Goal: Register for event/course

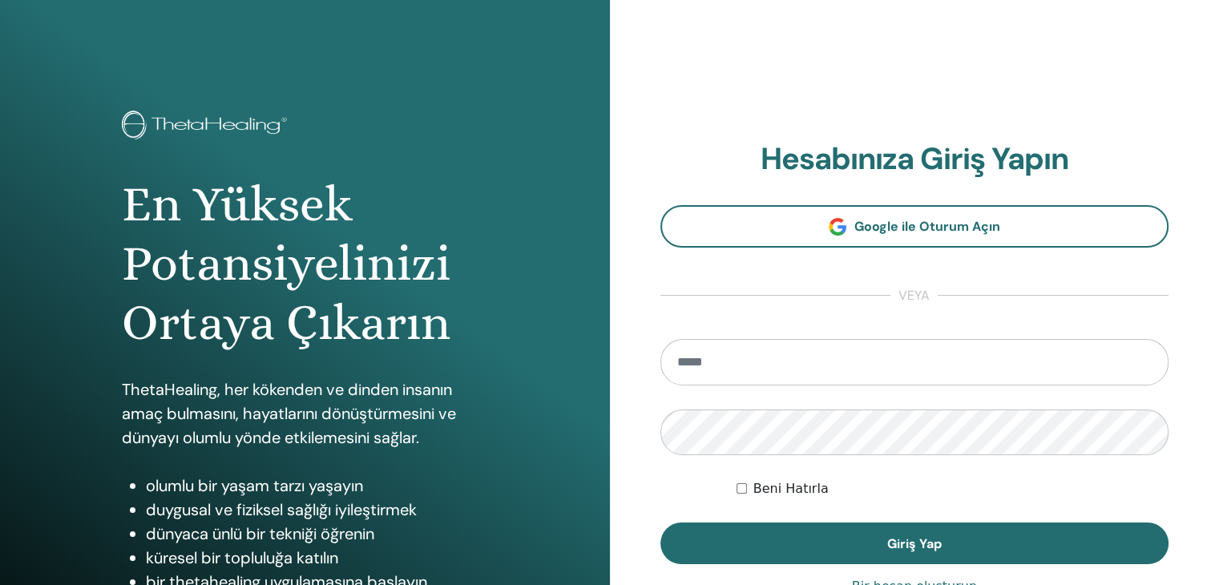
scroll to position [3621, 0]
type input "**********"
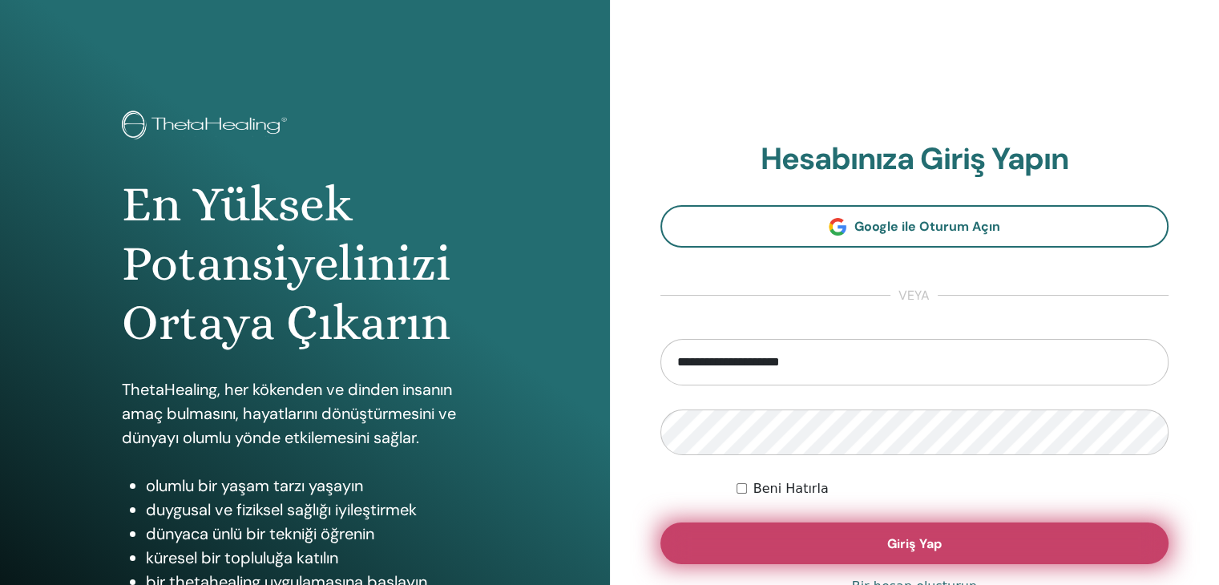
click at [850, 535] on button "Giriş Yap" at bounding box center [914, 544] width 509 height 42
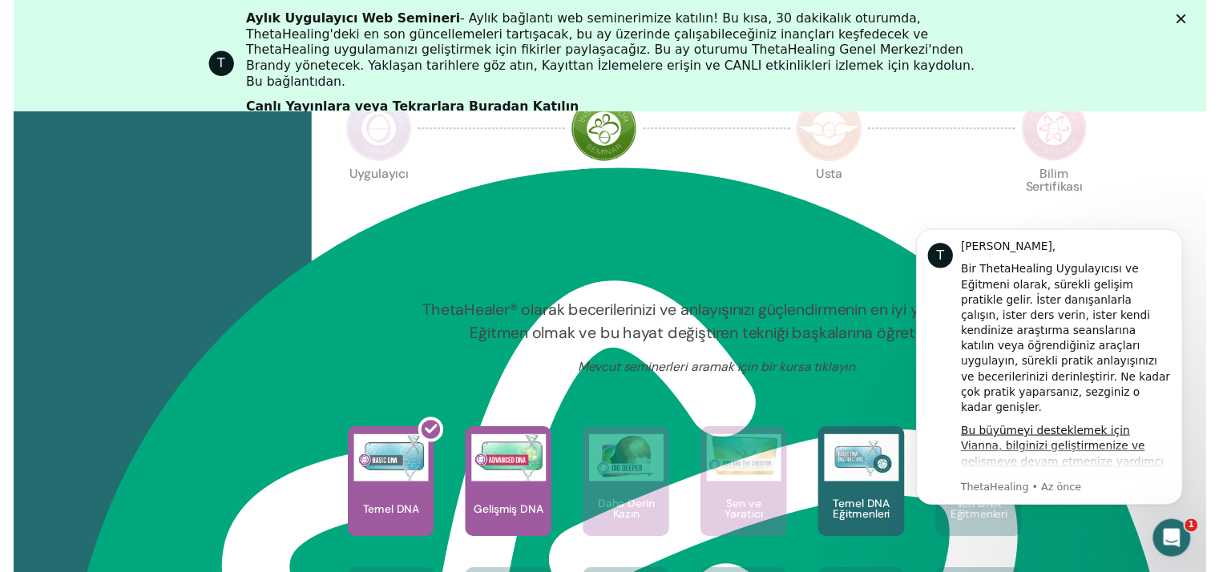
scroll to position [450, 0]
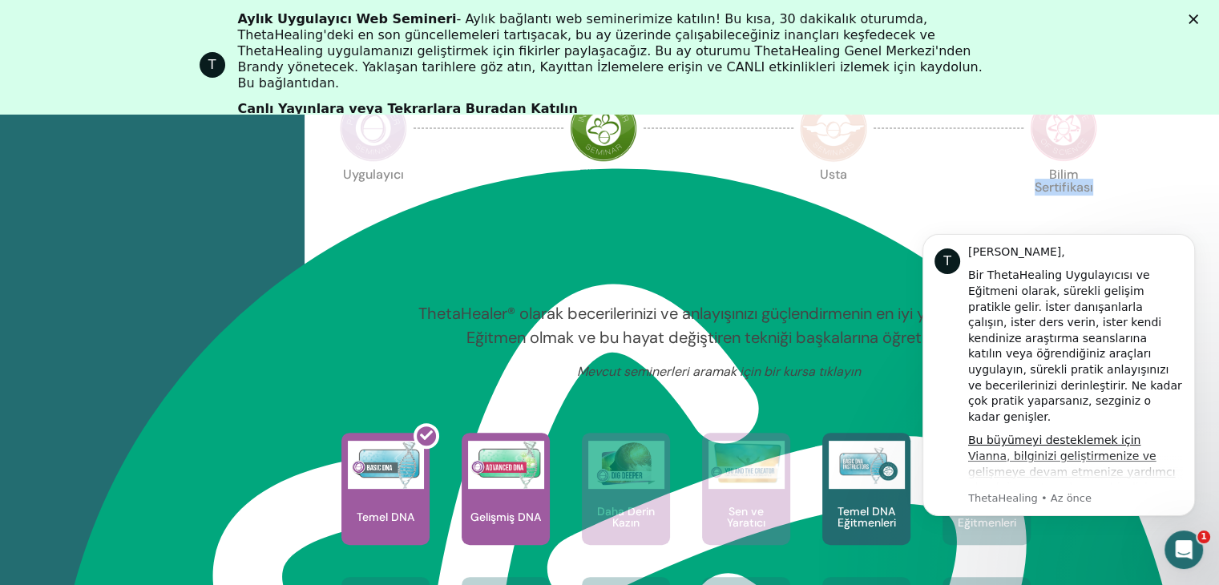
drag, startPoint x: 1218, startPoint y: 172, endPoint x: 312, endPoint y: 8, distance: 921.1
type textarea "**********"
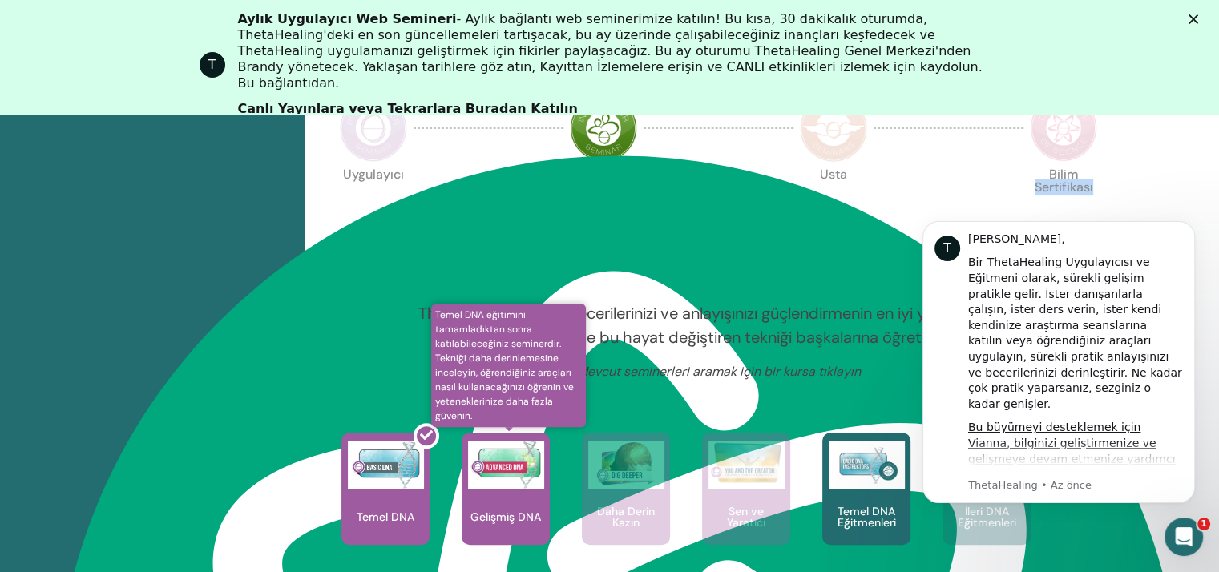
click at [487, 489] on div "Gelişmiş DNA" at bounding box center [506, 489] width 88 height 112
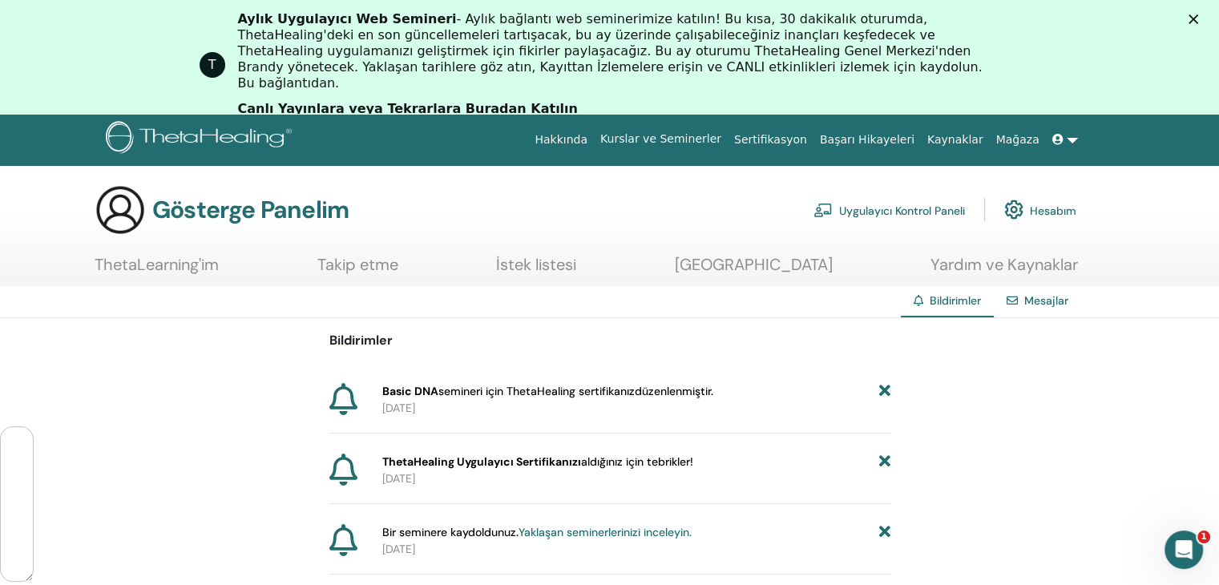
click at [702, 141] on font "Kurslar ve Seminerler" at bounding box center [660, 138] width 121 height 13
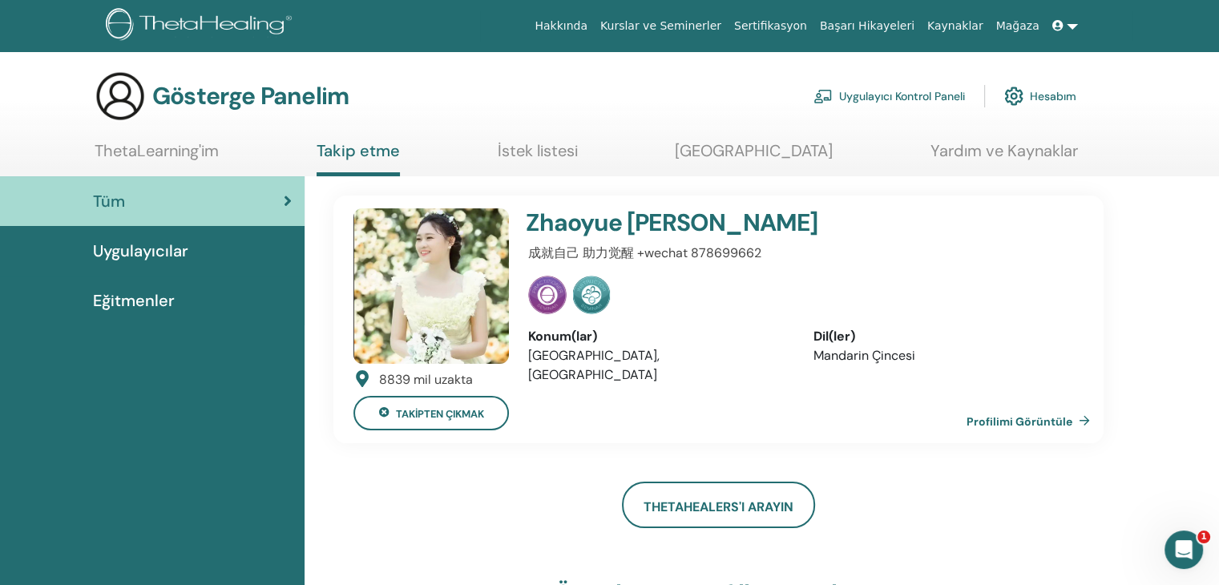
click at [1067, 26] on span at bounding box center [1059, 25] width 14 height 13
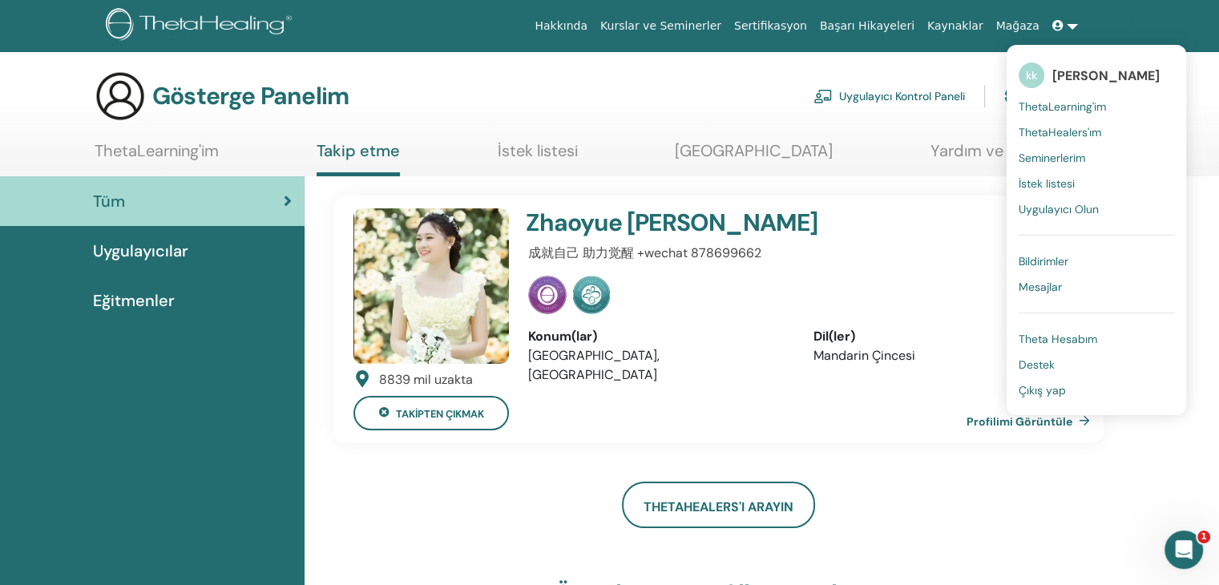
click at [1056, 155] on font "Seminerlerim" at bounding box center [1052, 158] width 67 height 14
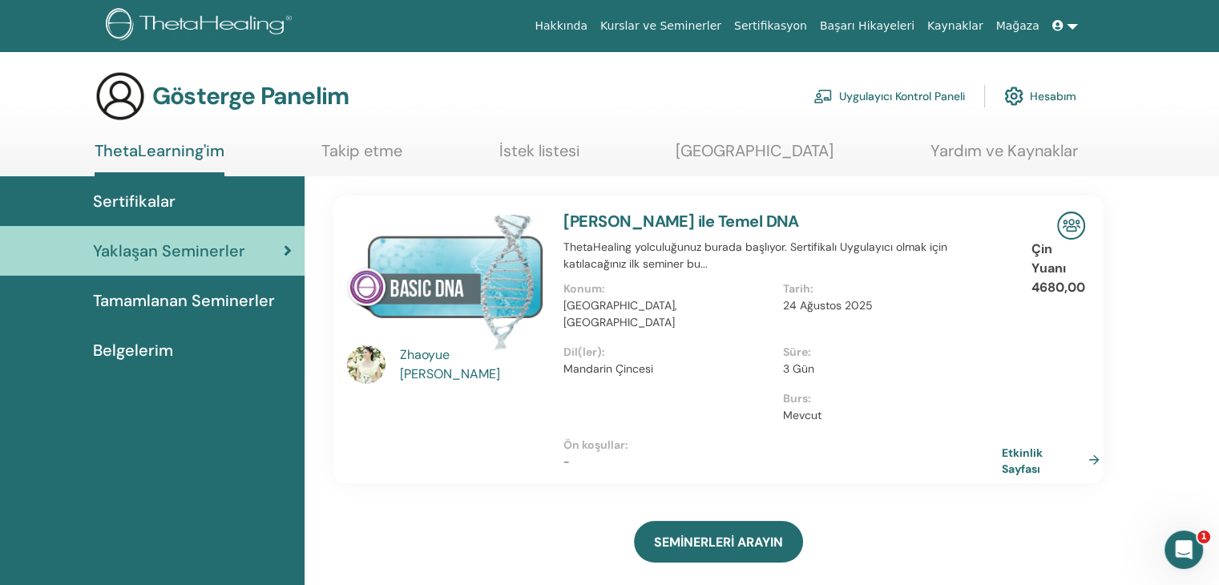
click at [1008, 99] on img at bounding box center [1013, 96] width 19 height 27
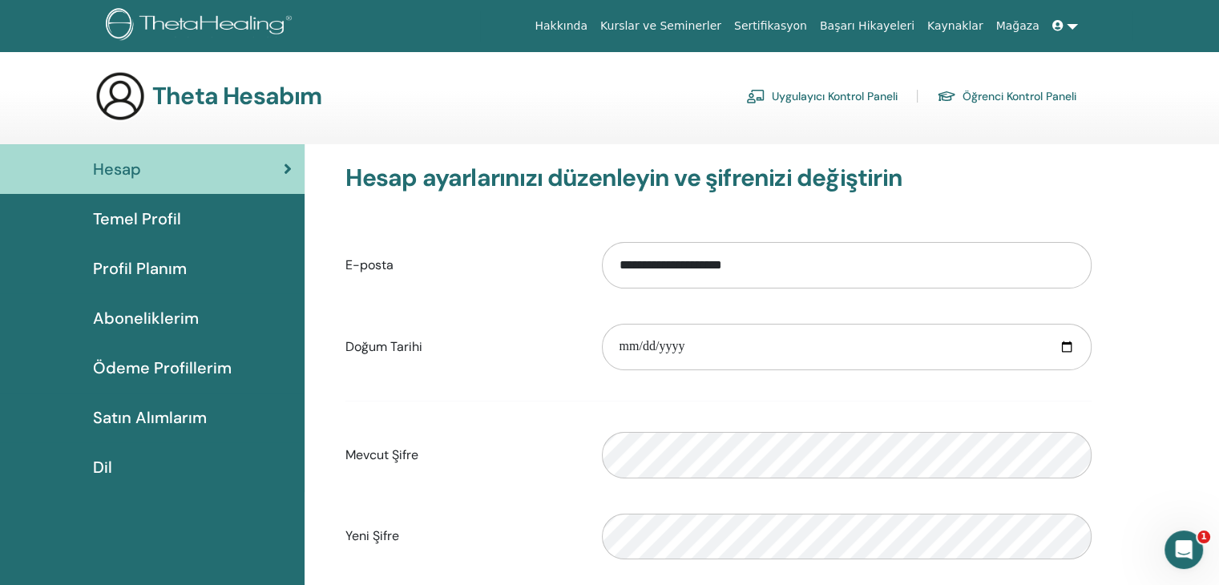
click at [1017, 92] on font "Öğrenci Kontrol Paneli" at bounding box center [1020, 97] width 114 height 14
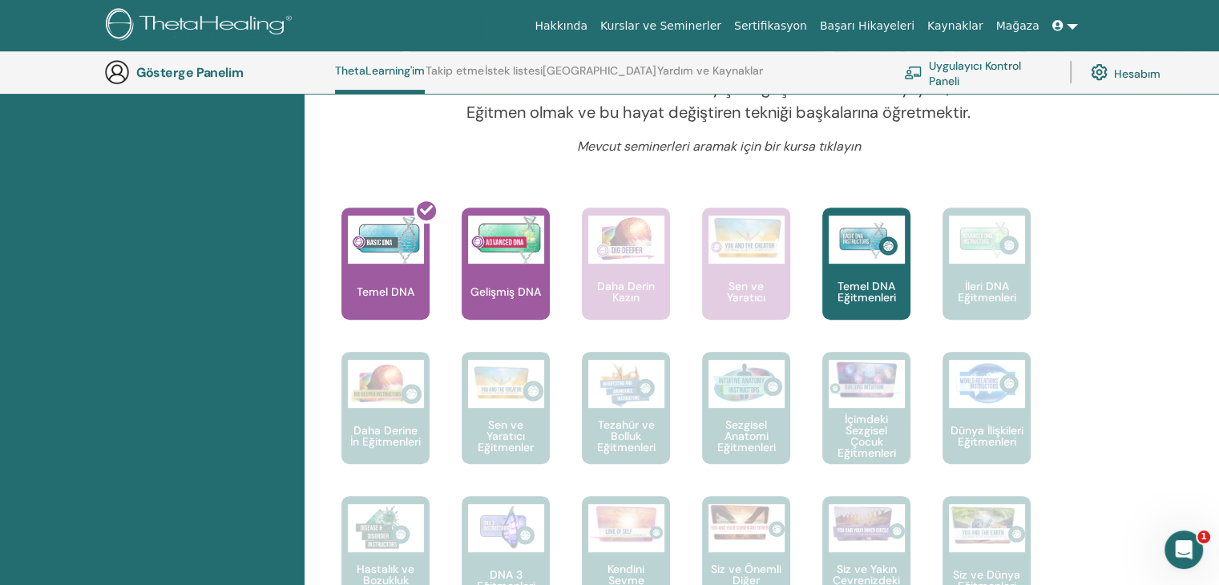
scroll to position [576, 0]
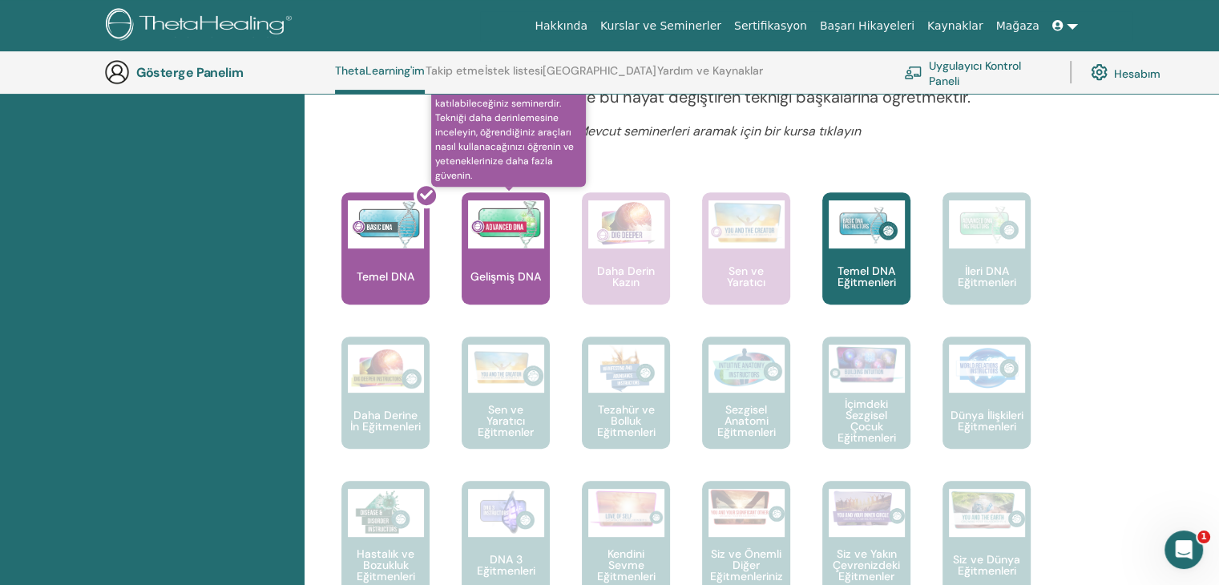
click at [499, 258] on div "Gelişmiş DNA" at bounding box center [506, 248] width 88 height 112
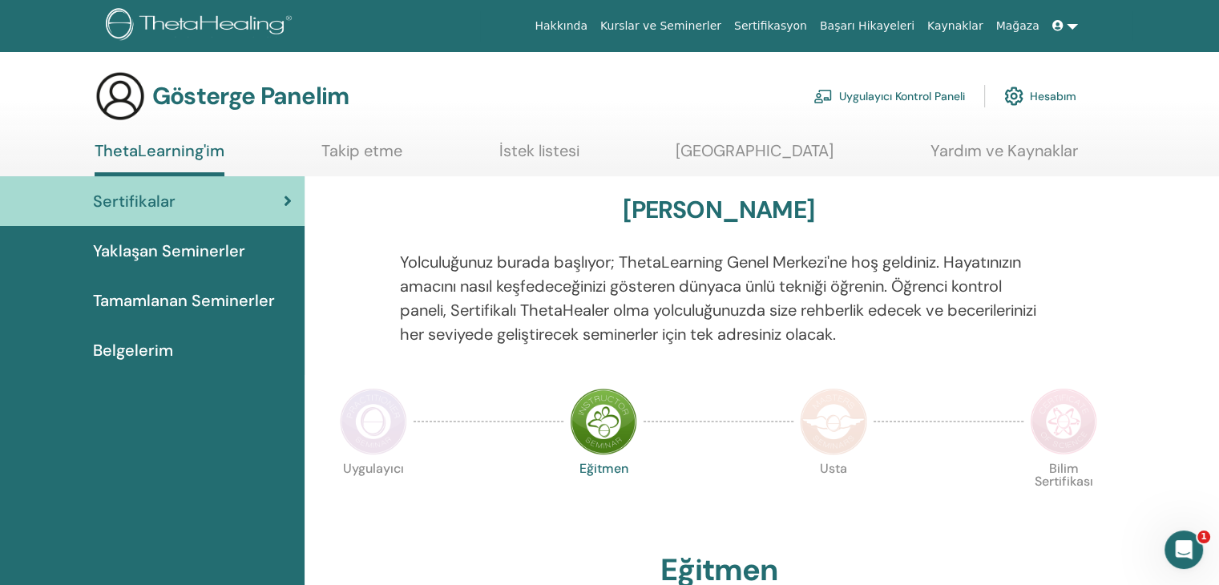
click at [690, 26] on font "Kurslar ve Seminerler" at bounding box center [660, 25] width 121 height 13
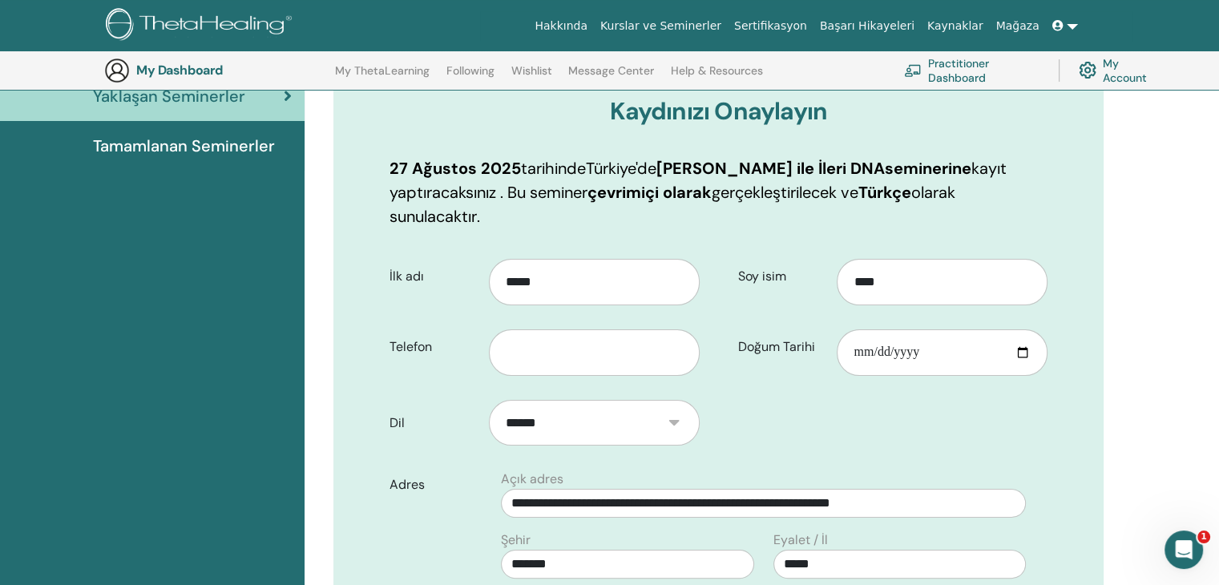
scroll to position [187, 0]
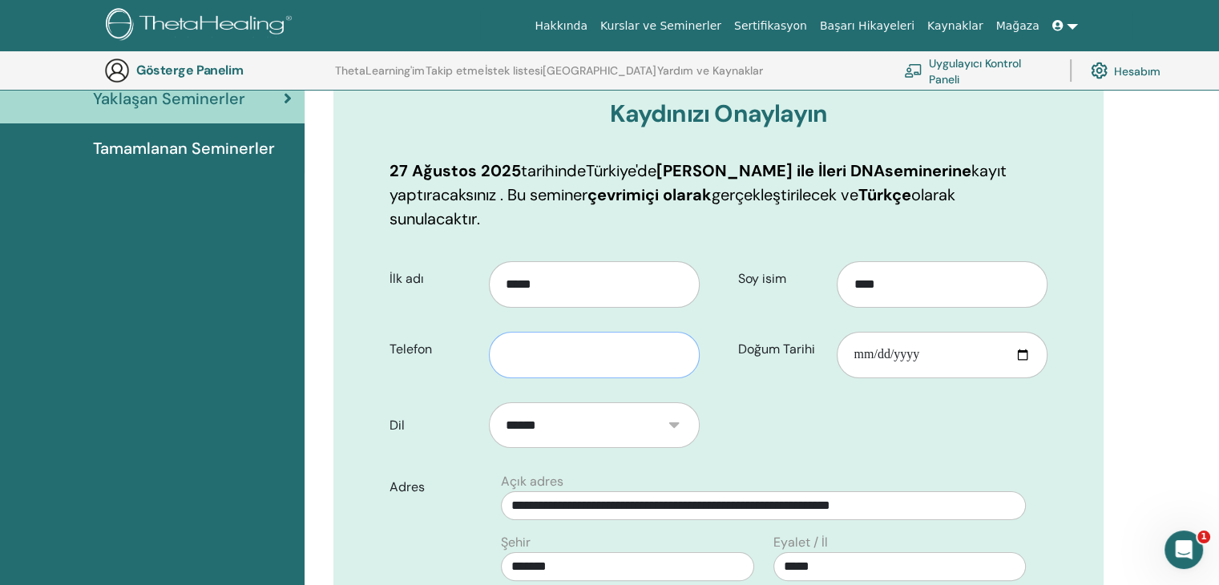
click at [551, 358] on input "text" at bounding box center [594, 355] width 211 height 46
type input "**********"
click at [926, 350] on input "Doğum Tarihi" at bounding box center [942, 355] width 211 height 46
type input "**********"
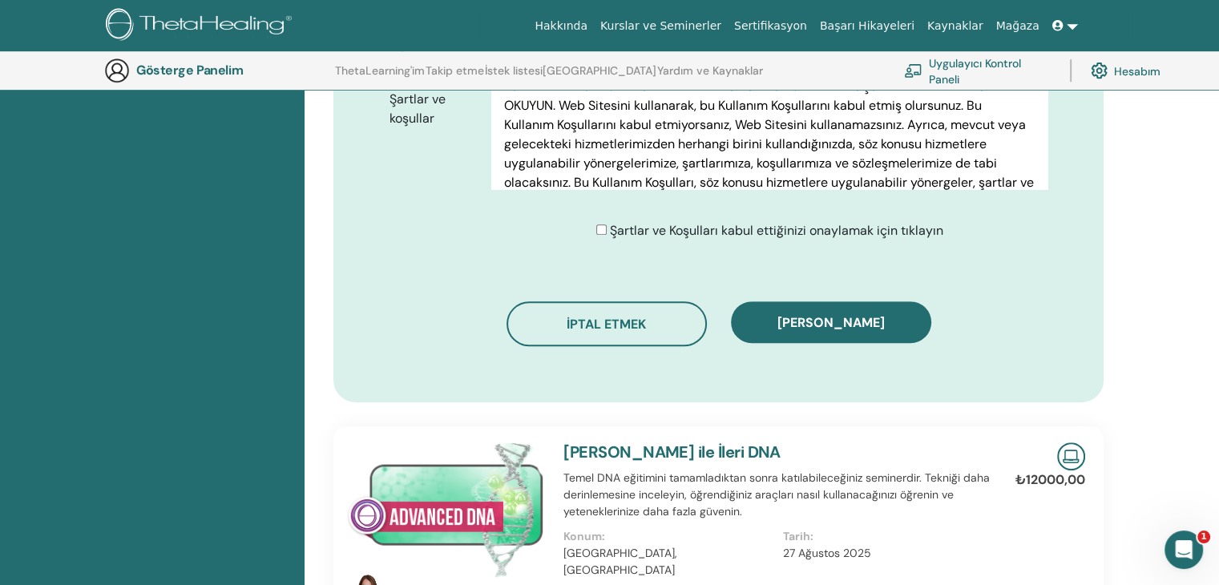
scroll to position [869, 0]
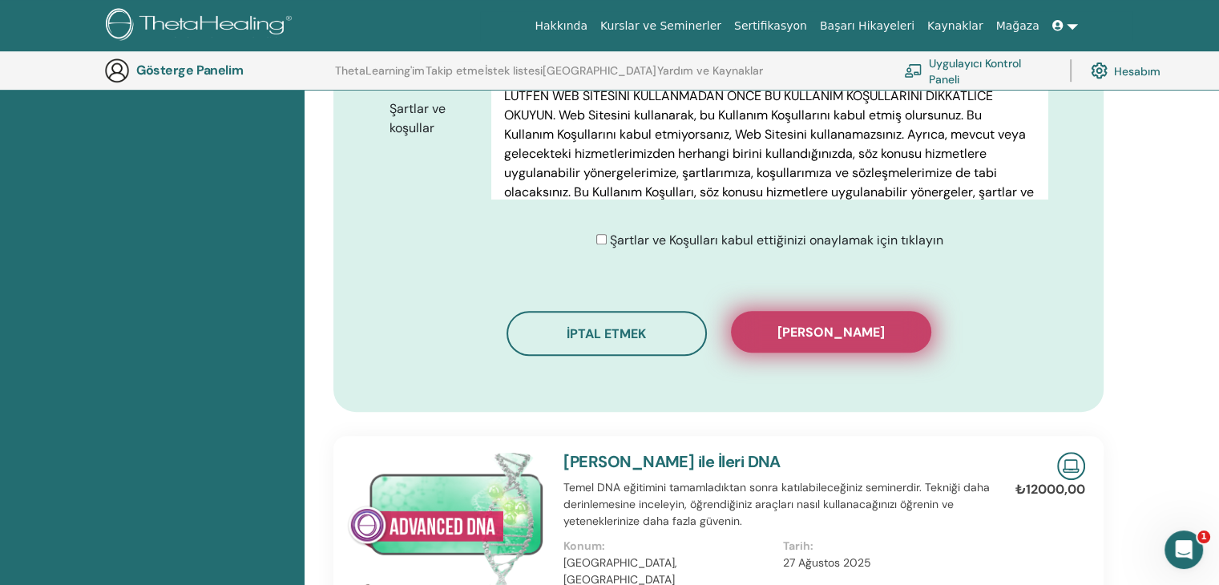
click at [805, 333] on font "Kaydı onayla" at bounding box center [830, 332] width 107 height 17
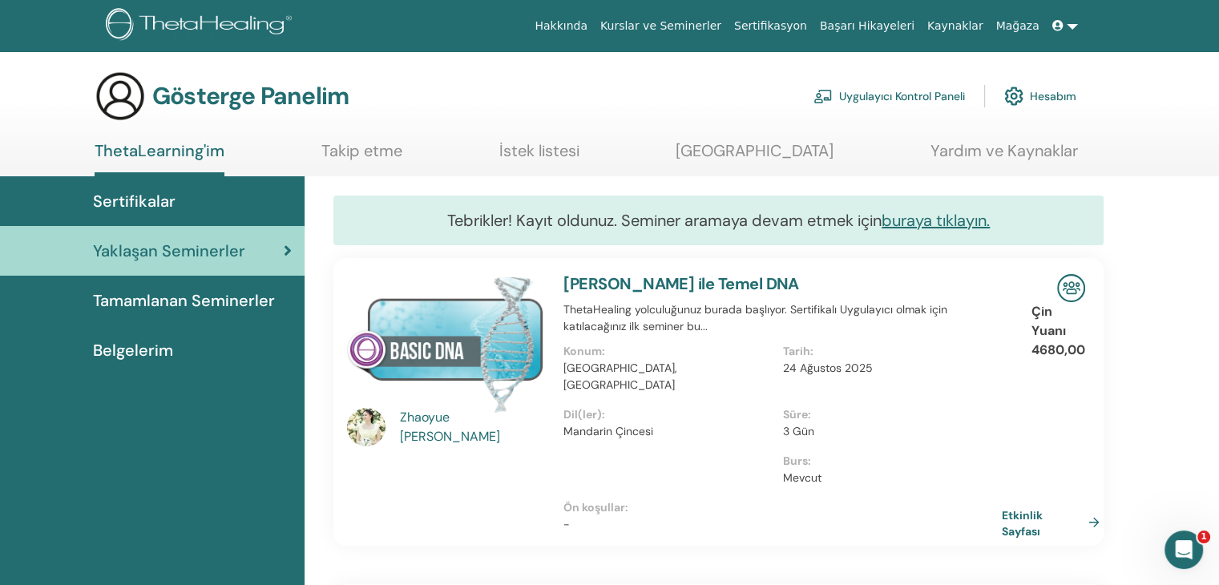
click at [894, 95] on font "Uygulayıcı Kontrol Paneli" at bounding box center [902, 97] width 126 height 14
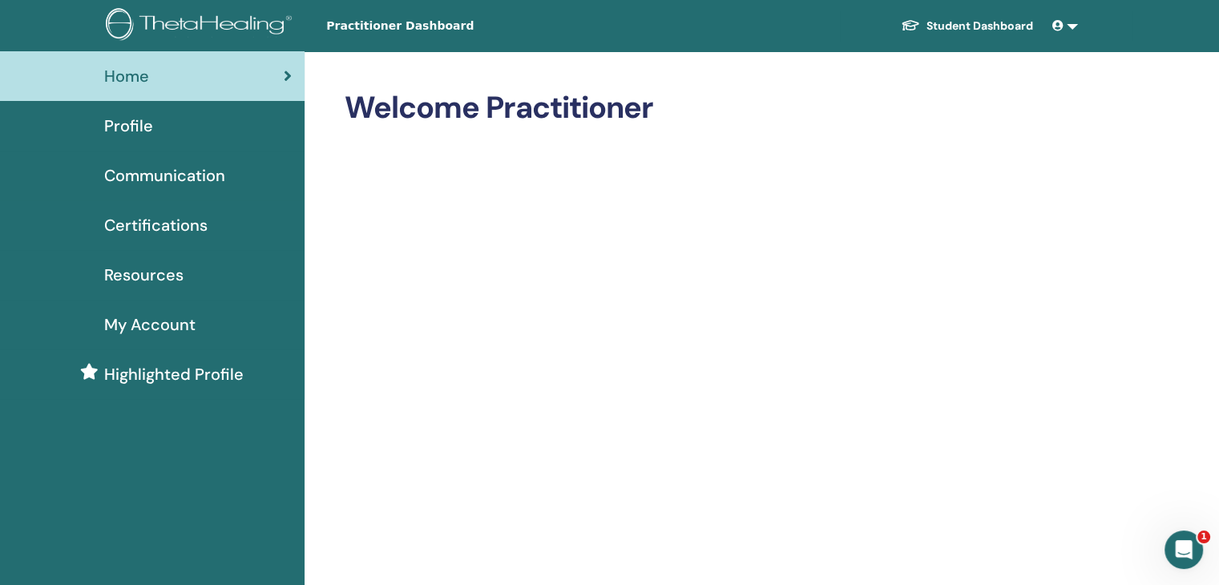
click at [1071, 26] on link at bounding box center [1065, 26] width 38 height 30
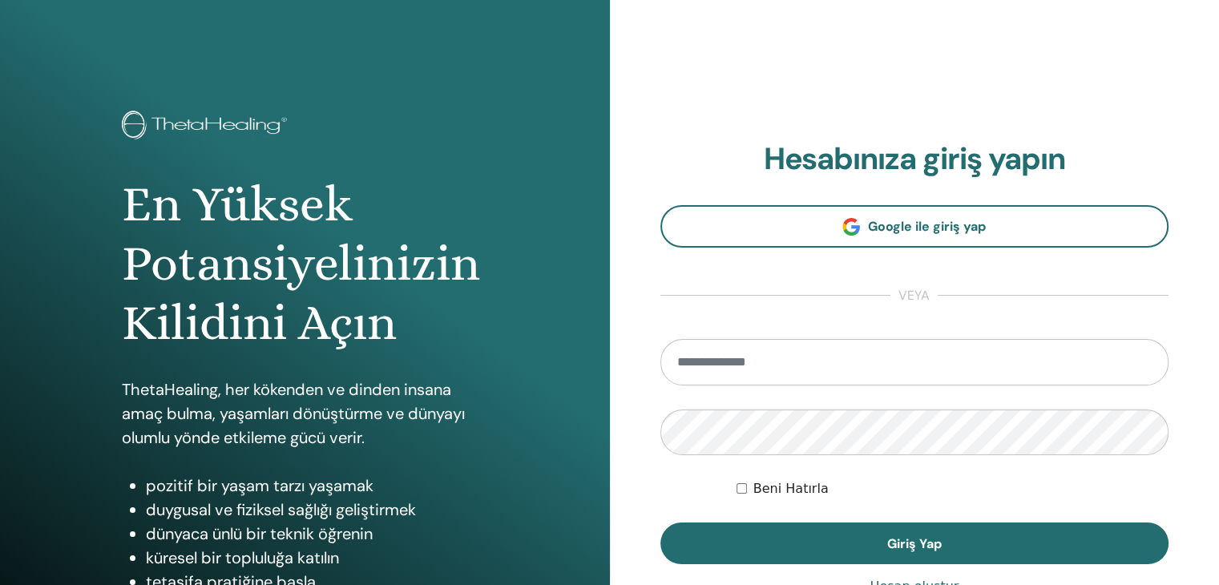
scroll to position [3722, 0]
type input "**********"
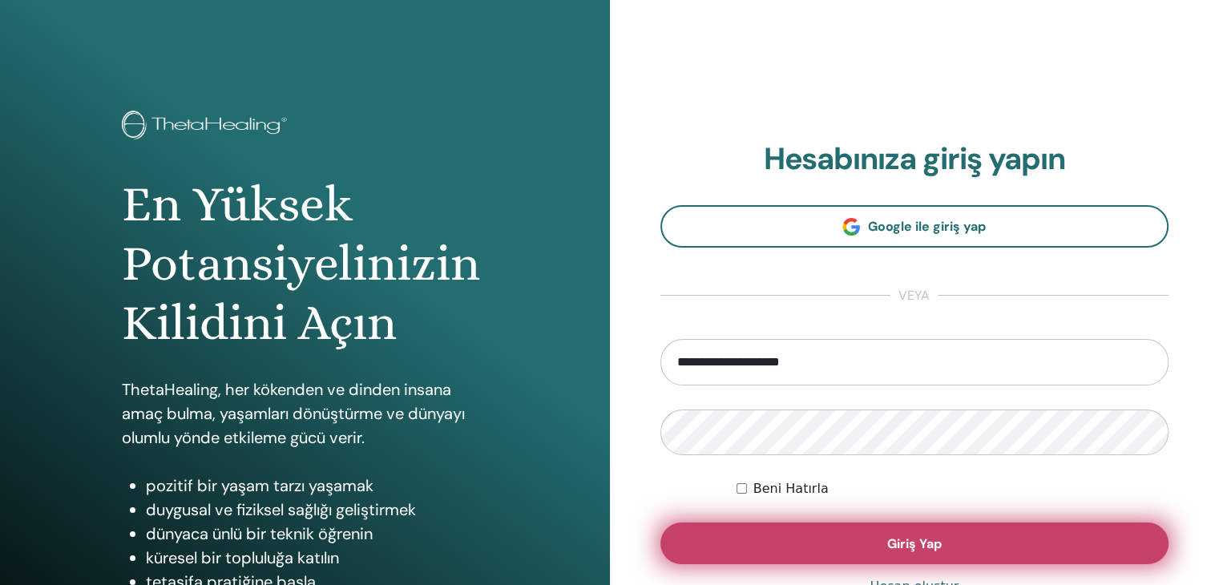
click at [903, 542] on span "Giriş Yap" at bounding box center [914, 543] width 54 height 17
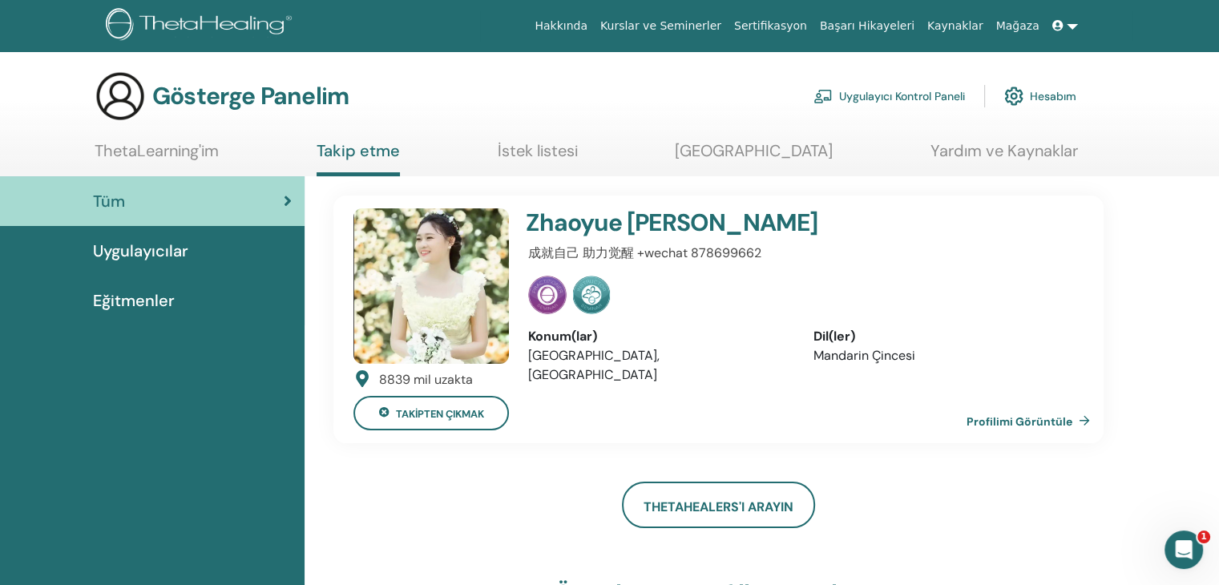
click at [1047, 90] on font "Hesabım" at bounding box center [1053, 97] width 46 height 14
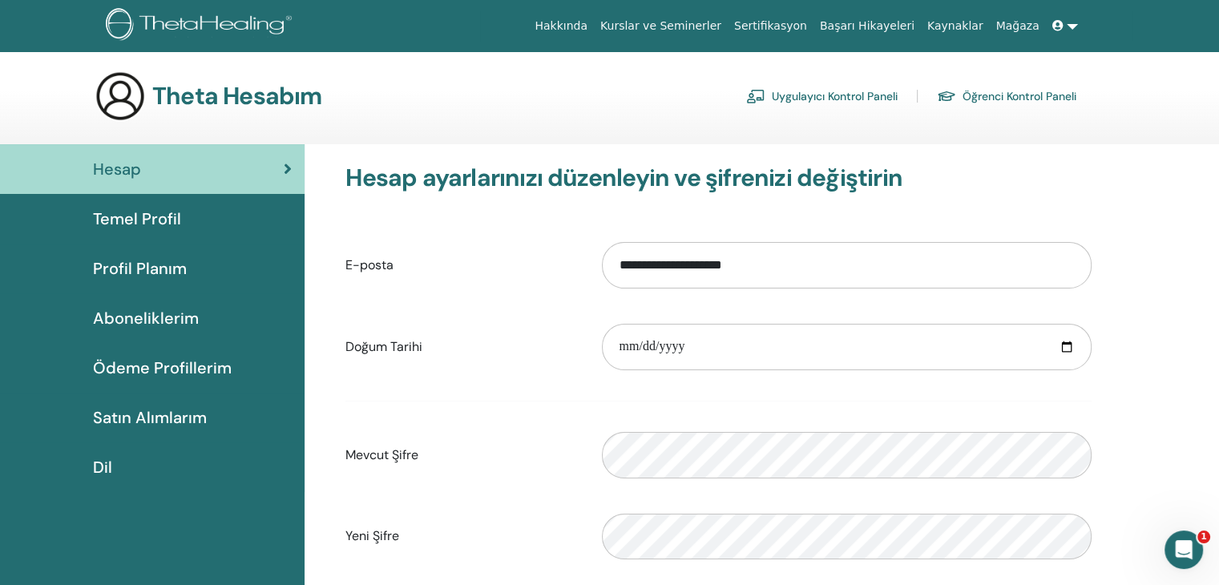
click at [1009, 90] on font "Öğrenci Kontrol Paneli" at bounding box center [1020, 97] width 114 height 14
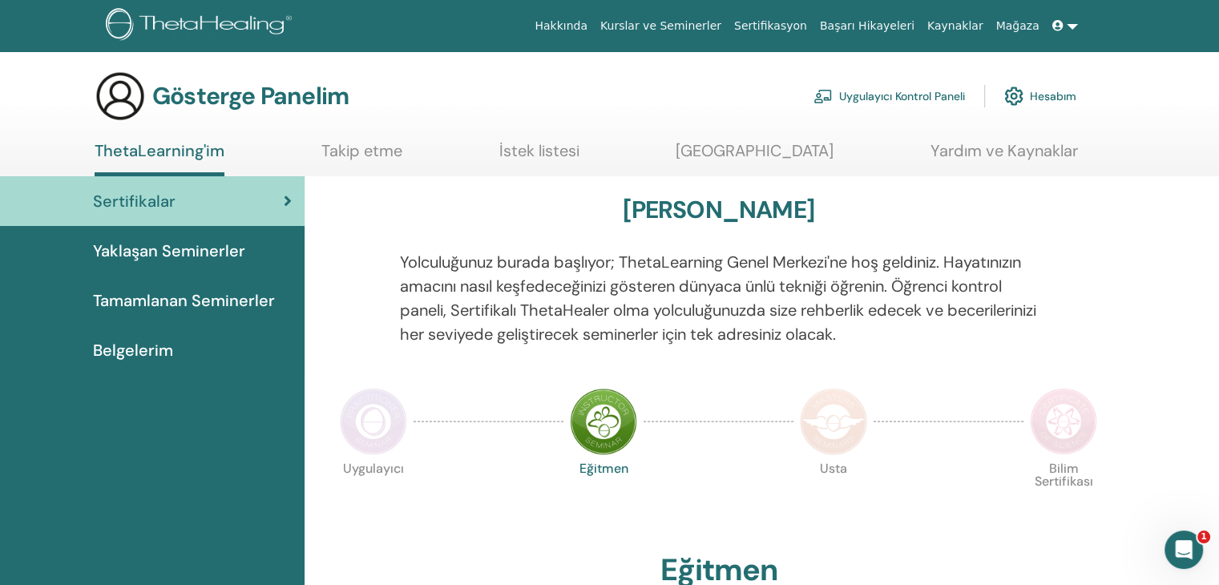
click at [138, 356] on font "Belgelerim" at bounding box center [133, 350] width 80 height 21
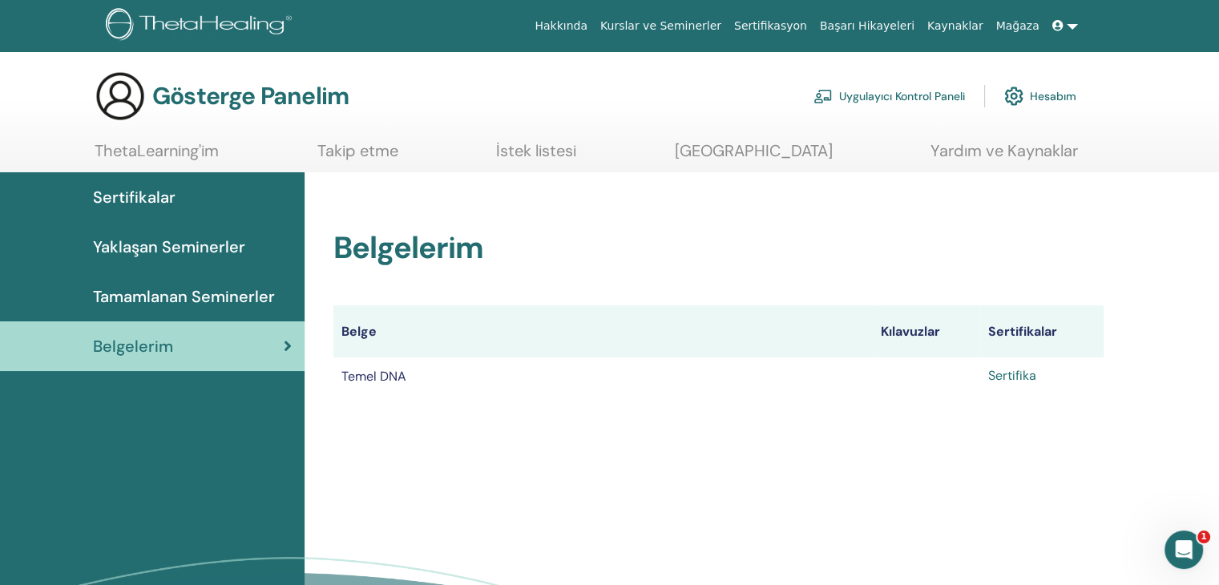
click at [1016, 379] on font "Sertifika" at bounding box center [1012, 375] width 48 height 17
